Goal: Task Accomplishment & Management: Complete application form

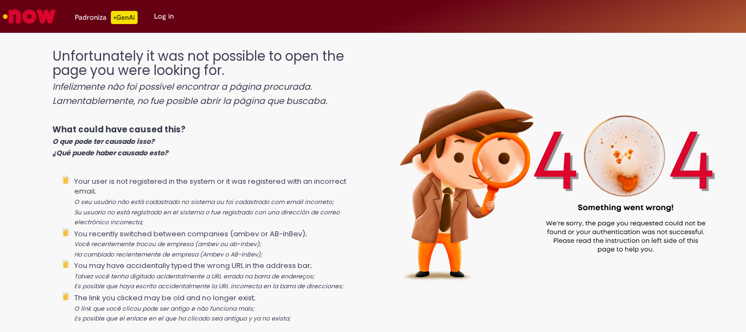
click at [159, 15] on link "Log in" at bounding box center [164, 16] width 36 height 33
click at [23, 15] on img "Go to homepage" at bounding box center [29, 16] width 56 height 22
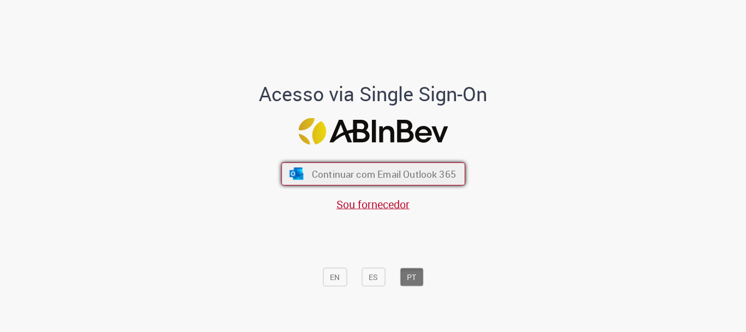
click at [386, 171] on span "Continuar com Email Outlook 365" at bounding box center [383, 174] width 144 height 13
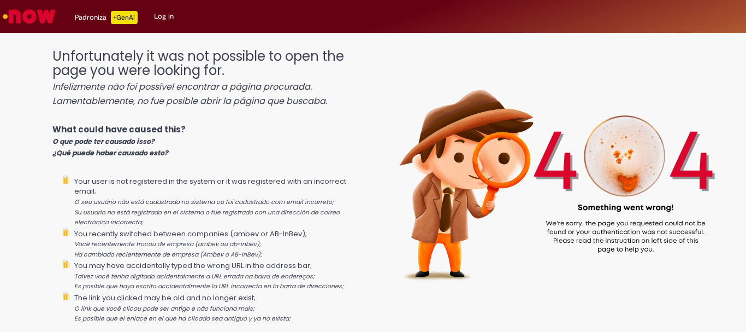
click at [158, 19] on link "Log in" at bounding box center [164, 16] width 36 height 33
click at [34, 16] on img "Go to homepage" at bounding box center [29, 16] width 56 height 22
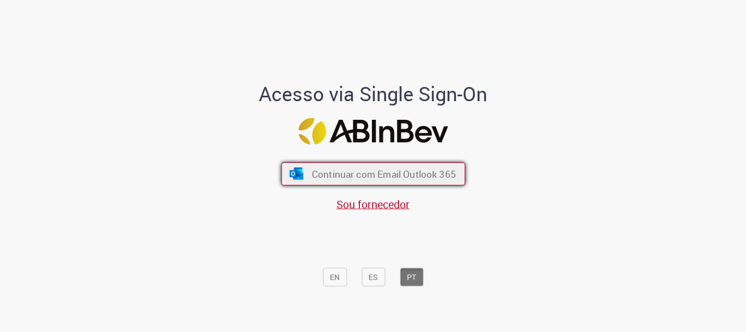
click at [358, 170] on span "Continuar com Email Outlook 365" at bounding box center [383, 174] width 144 height 13
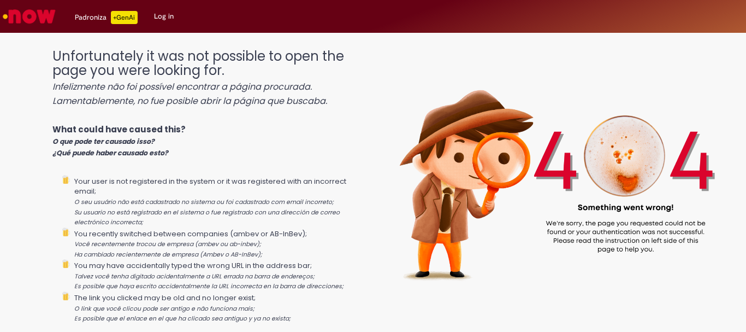
click at [159, 19] on link "Log in" at bounding box center [164, 16] width 36 height 33
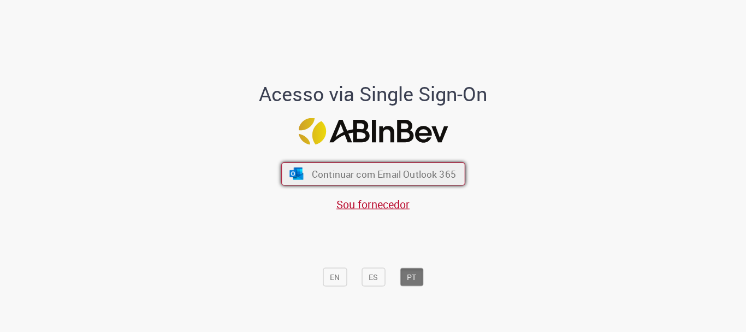
click at [334, 179] on span "Continuar com Email Outlook 365" at bounding box center [383, 174] width 144 height 13
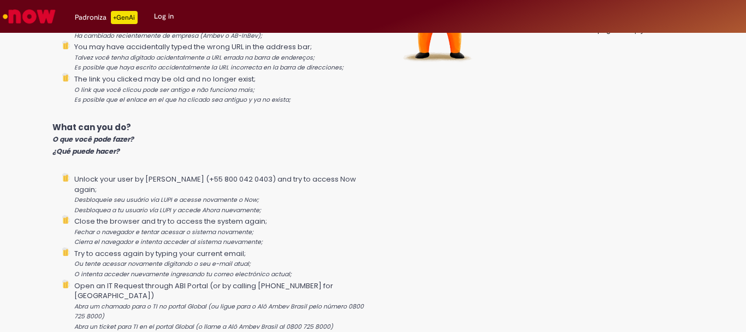
scroll to position [238, 0]
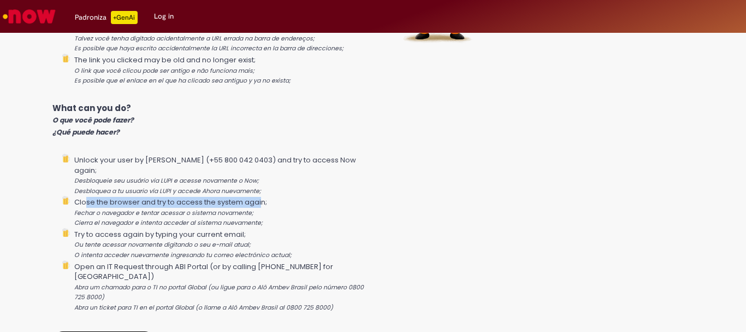
drag, startPoint x: 84, startPoint y: 191, endPoint x: 262, endPoint y: 196, distance: 178.1
click at [262, 196] on li "Close the browser and try to access the system again; Fechar o navegador e tent…" at bounding box center [219, 212] width 291 height 32
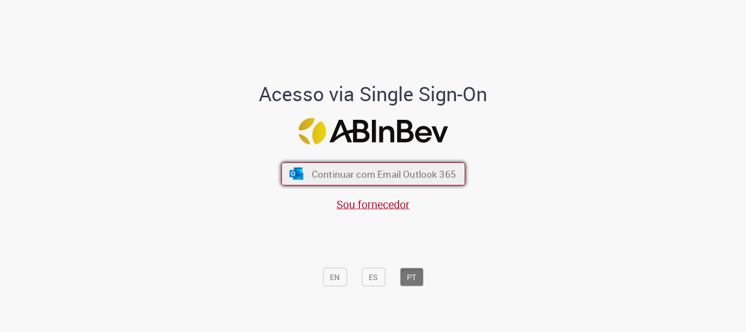
click at [422, 177] on span "Continuar com Email Outlook 365" at bounding box center [383, 174] width 144 height 13
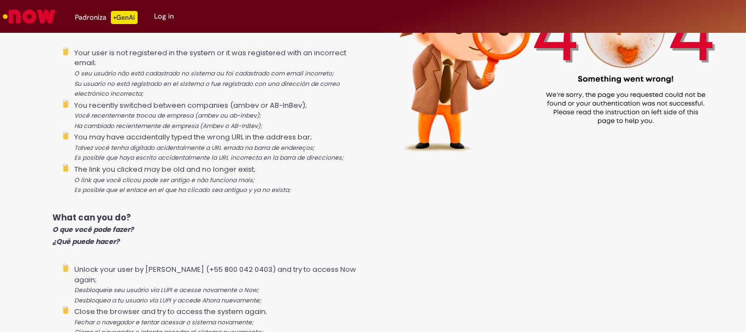
scroll to position [238, 0]
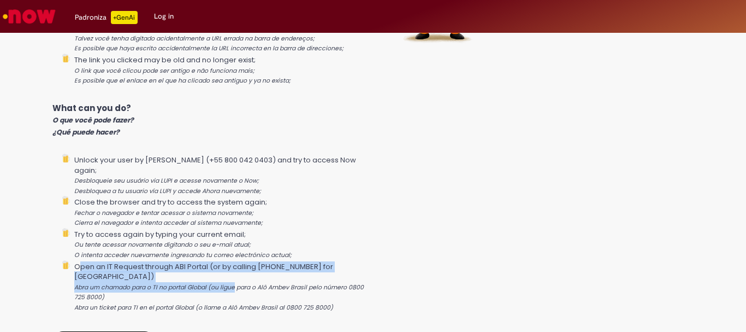
drag, startPoint x: 79, startPoint y: 256, endPoint x: 234, endPoint y: 262, distance: 155.3
click at [234, 262] on li "Open an IT Request through ABI Portal (or by calling 0800 725 8000 for Brazil) …" at bounding box center [219, 286] width 291 height 52
click at [251, 261] on li "Open an IT Request through ABI Portal (or by calling 0800 725 8000 for Brazil) …" at bounding box center [219, 286] width 291 height 52
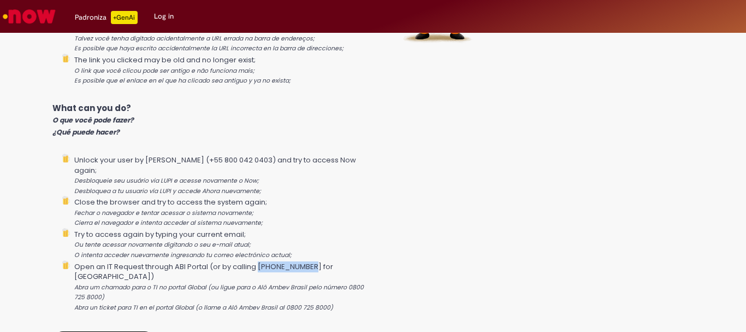
drag, startPoint x: 259, startPoint y: 256, endPoint x: 309, endPoint y: 256, distance: 49.7
click at [310, 260] on li "Open an IT Request through ABI Portal (or by calling 0800 725 8000 for Brazil) …" at bounding box center [219, 286] width 291 height 52
